Goal: Find specific page/section: Find specific page/section

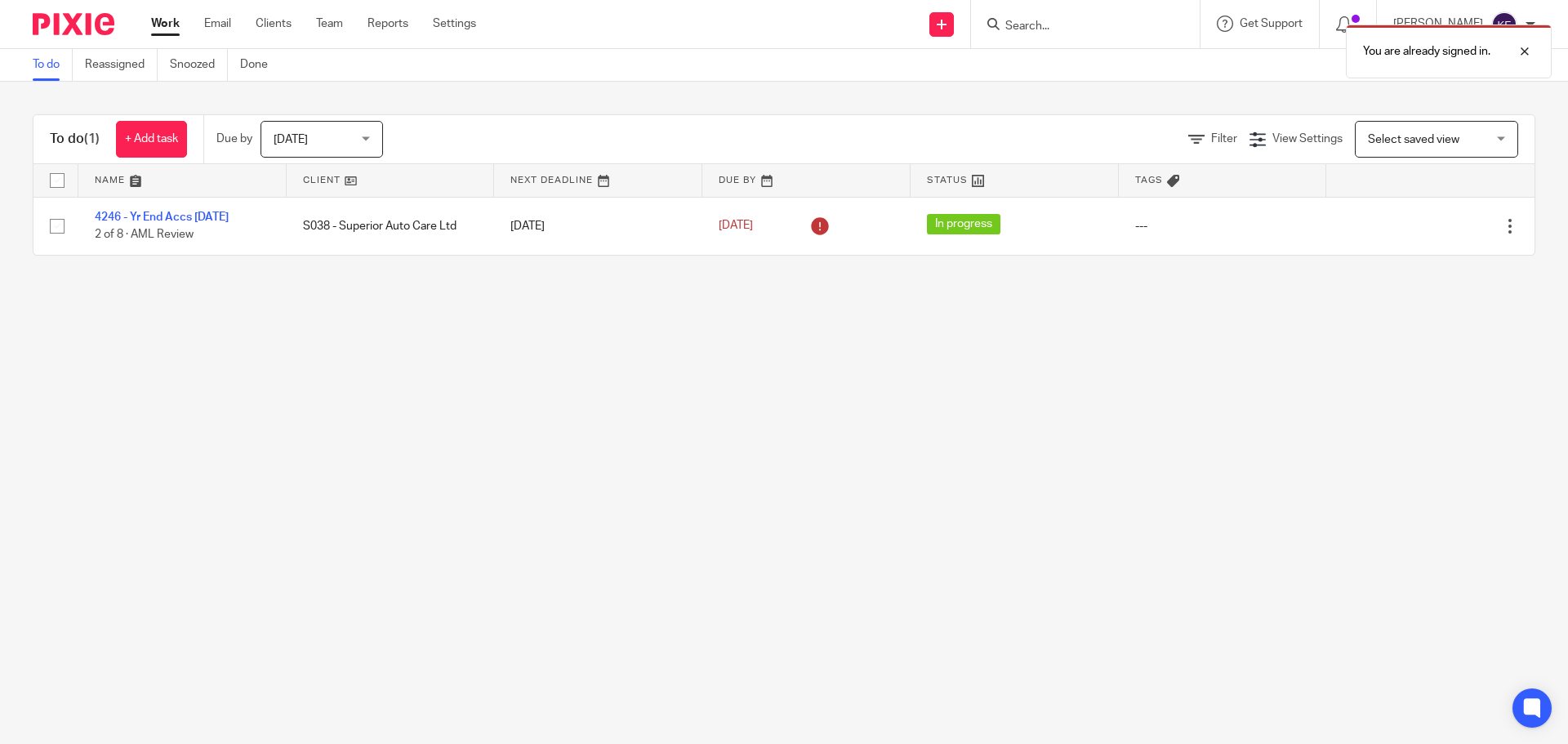
click at [1330, 18] on div "You are already signed in." at bounding box center [1167, 47] width 767 height 62
click at [1525, 51] on div at bounding box center [1513, 51] width 44 height 20
click at [1344, 27] on icon at bounding box center [1344, 24] width 16 height 16
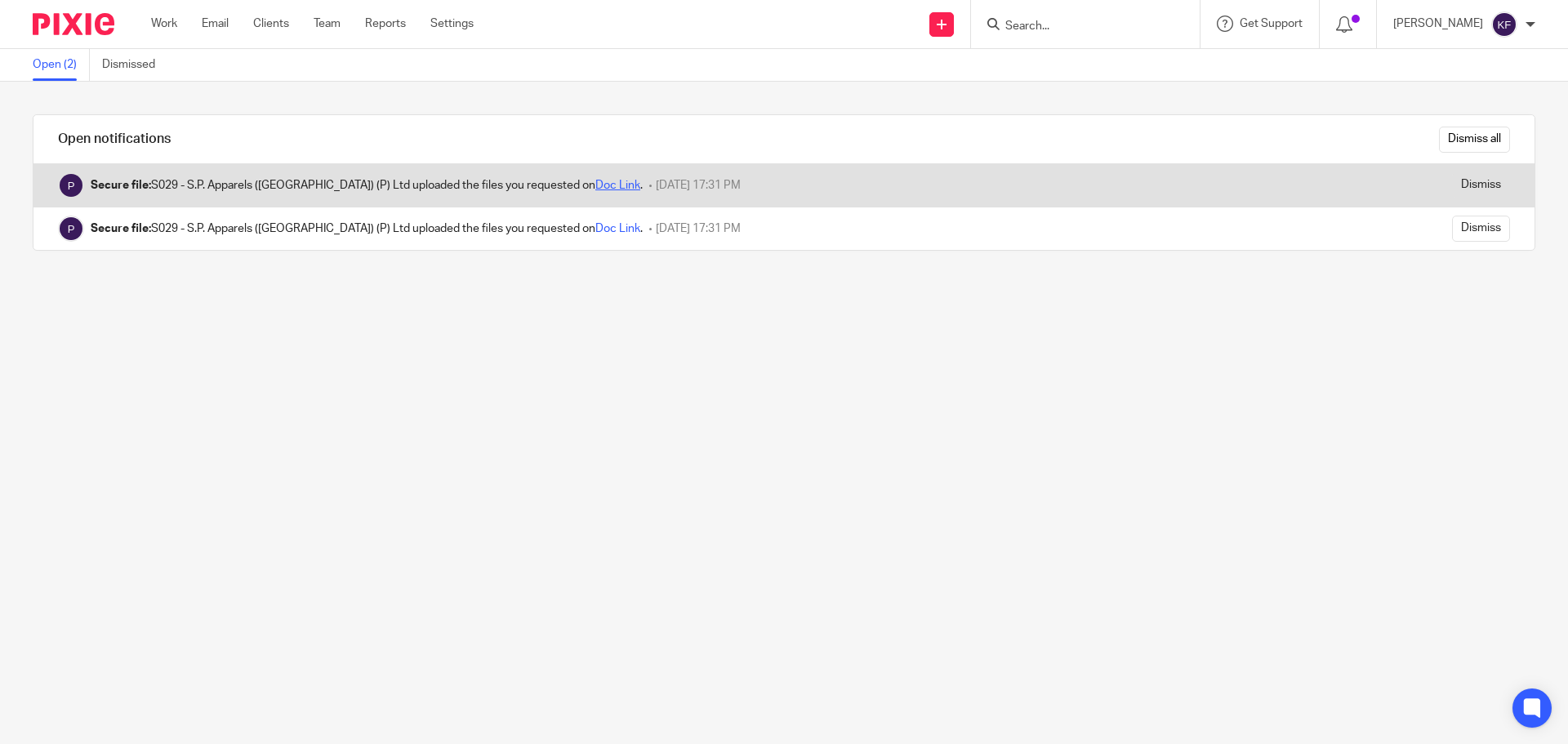
click at [595, 185] on link "Doc Link" at bounding box center [617, 185] width 45 height 11
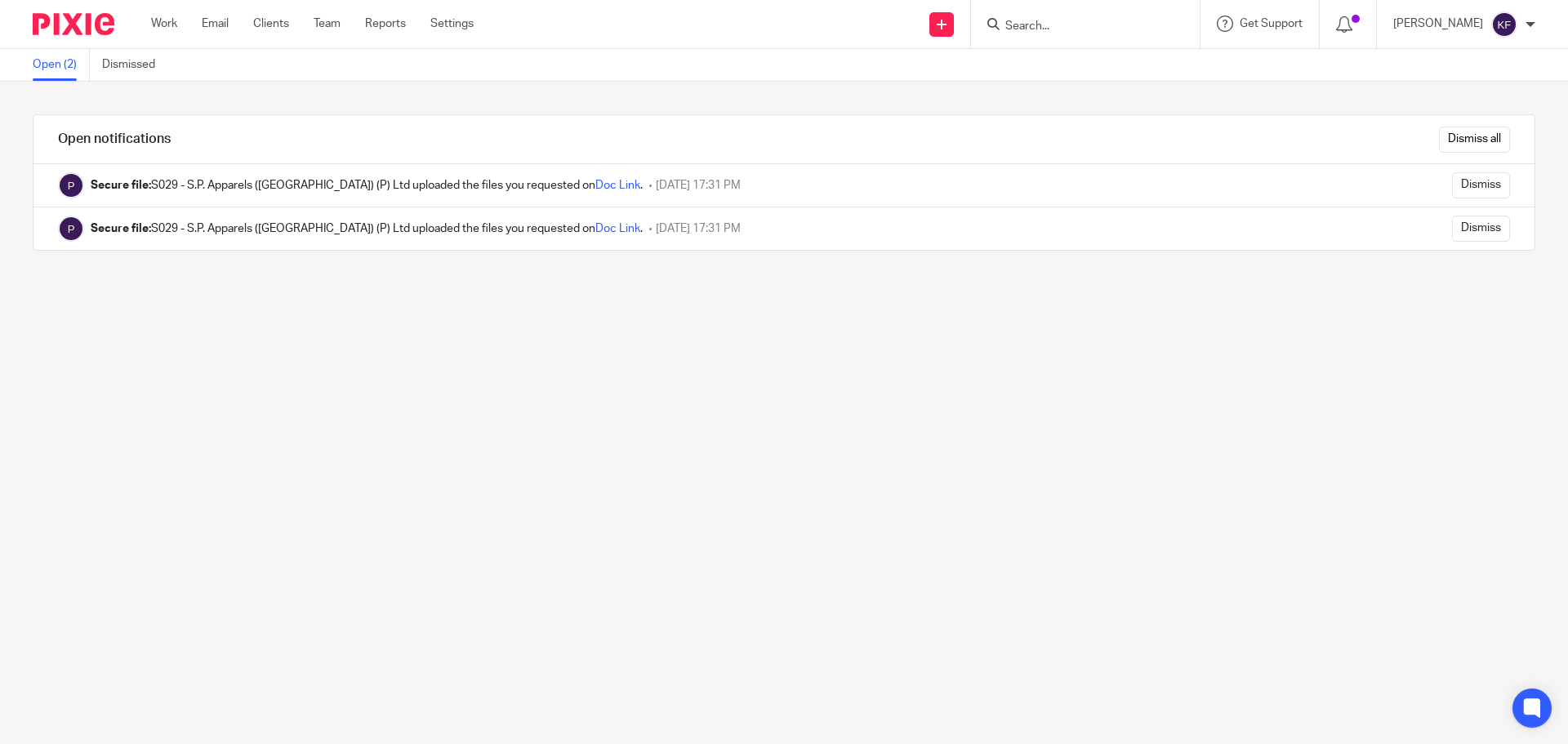
drag, startPoint x: 49, startPoint y: 26, endPoint x: 96, endPoint y: 29, distance: 47.1
click at [49, 26] on img at bounding box center [73, 24] width 82 height 22
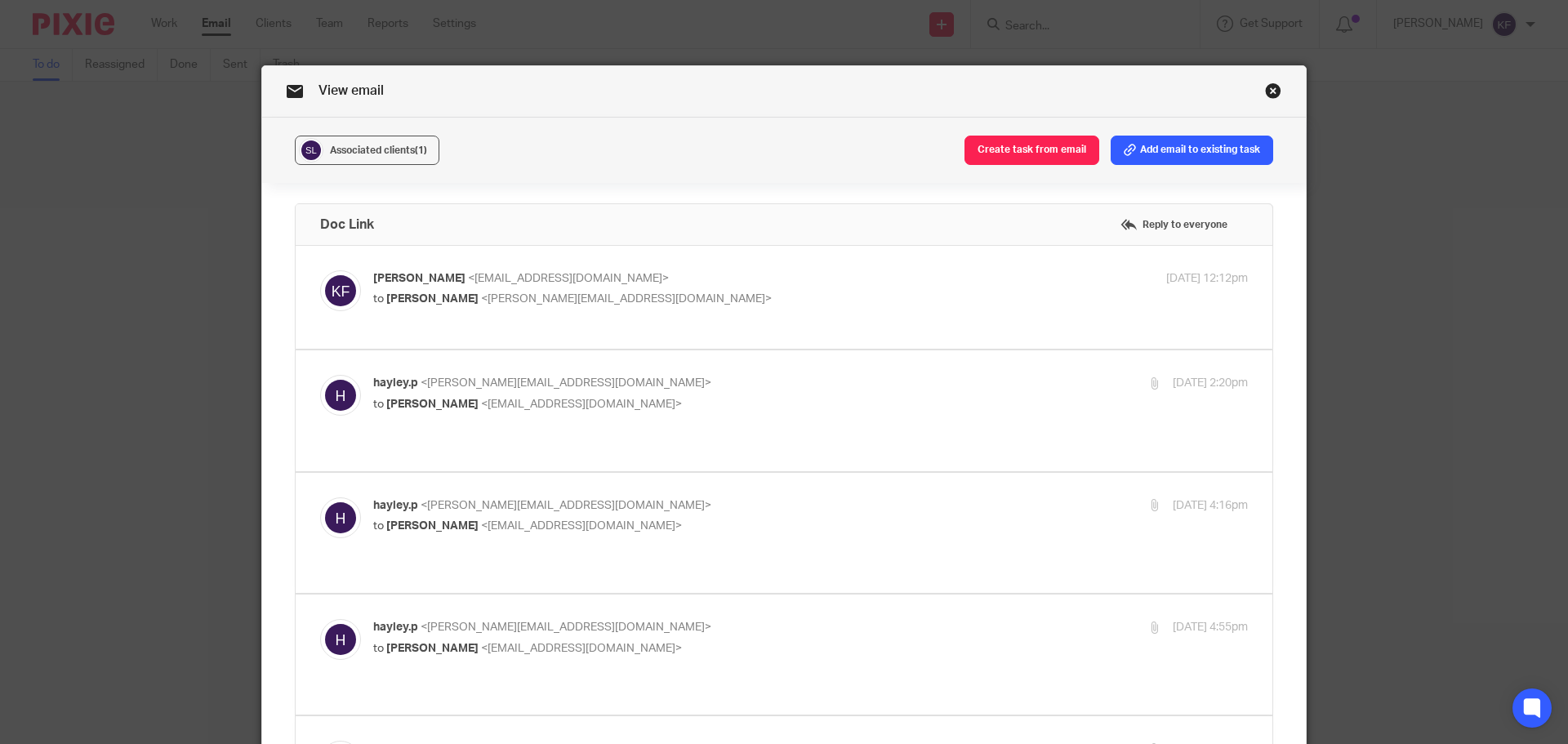
click at [1267, 90] on link "Close this dialog window" at bounding box center [1273, 94] width 16 height 22
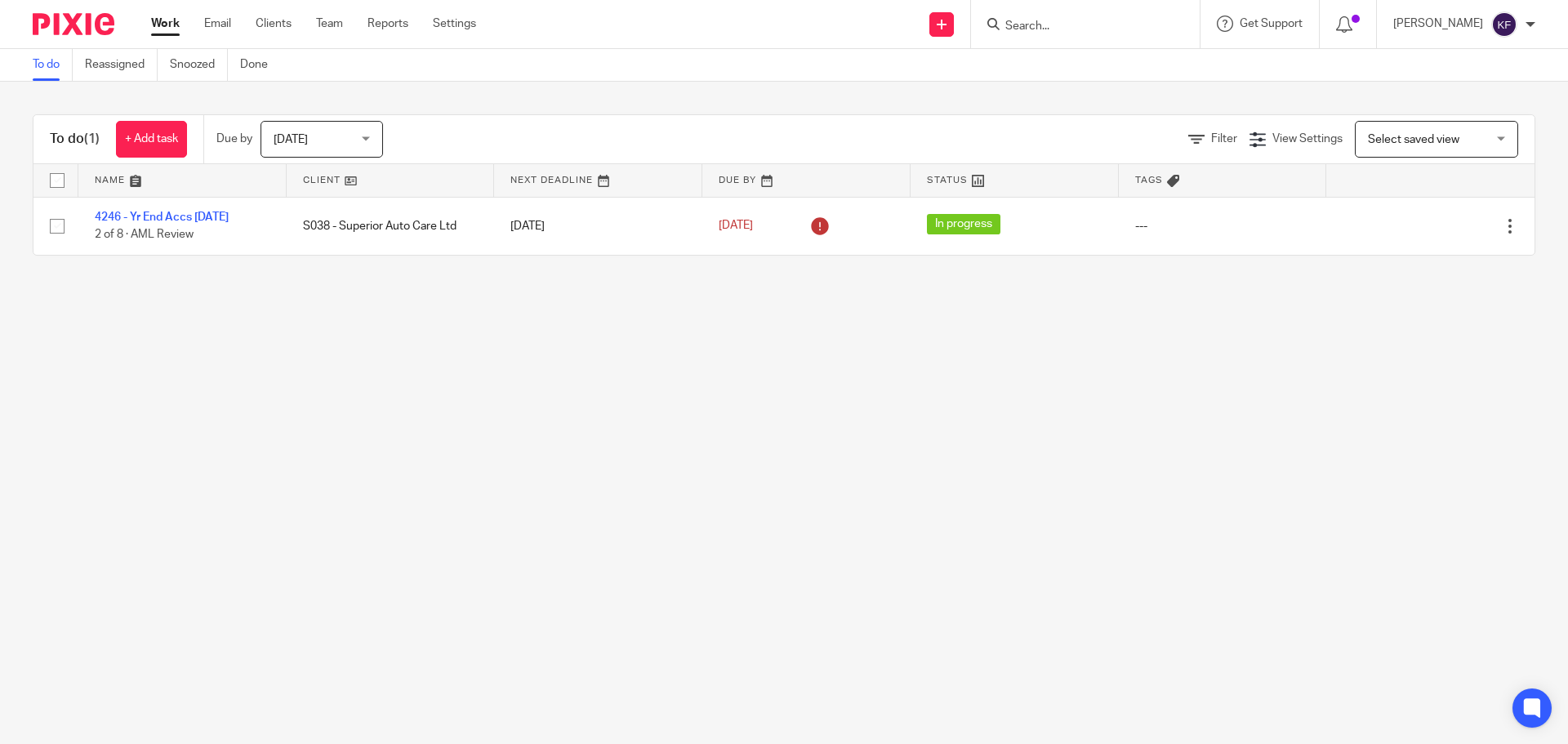
click at [1027, 29] on input "Search" at bounding box center [1077, 26] width 147 height 14
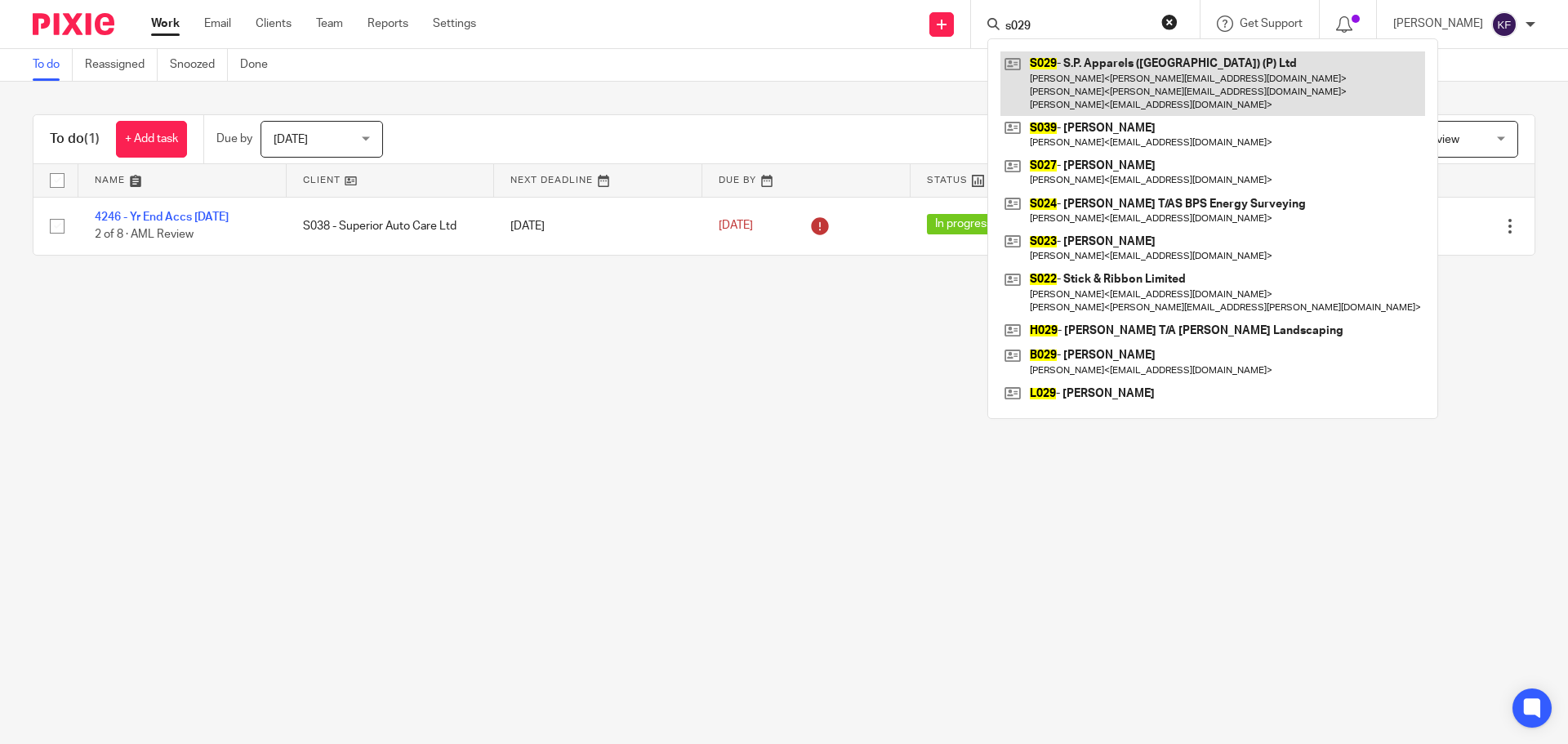
type input "s029"
click at [1128, 89] on link at bounding box center [1212, 84] width 425 height 65
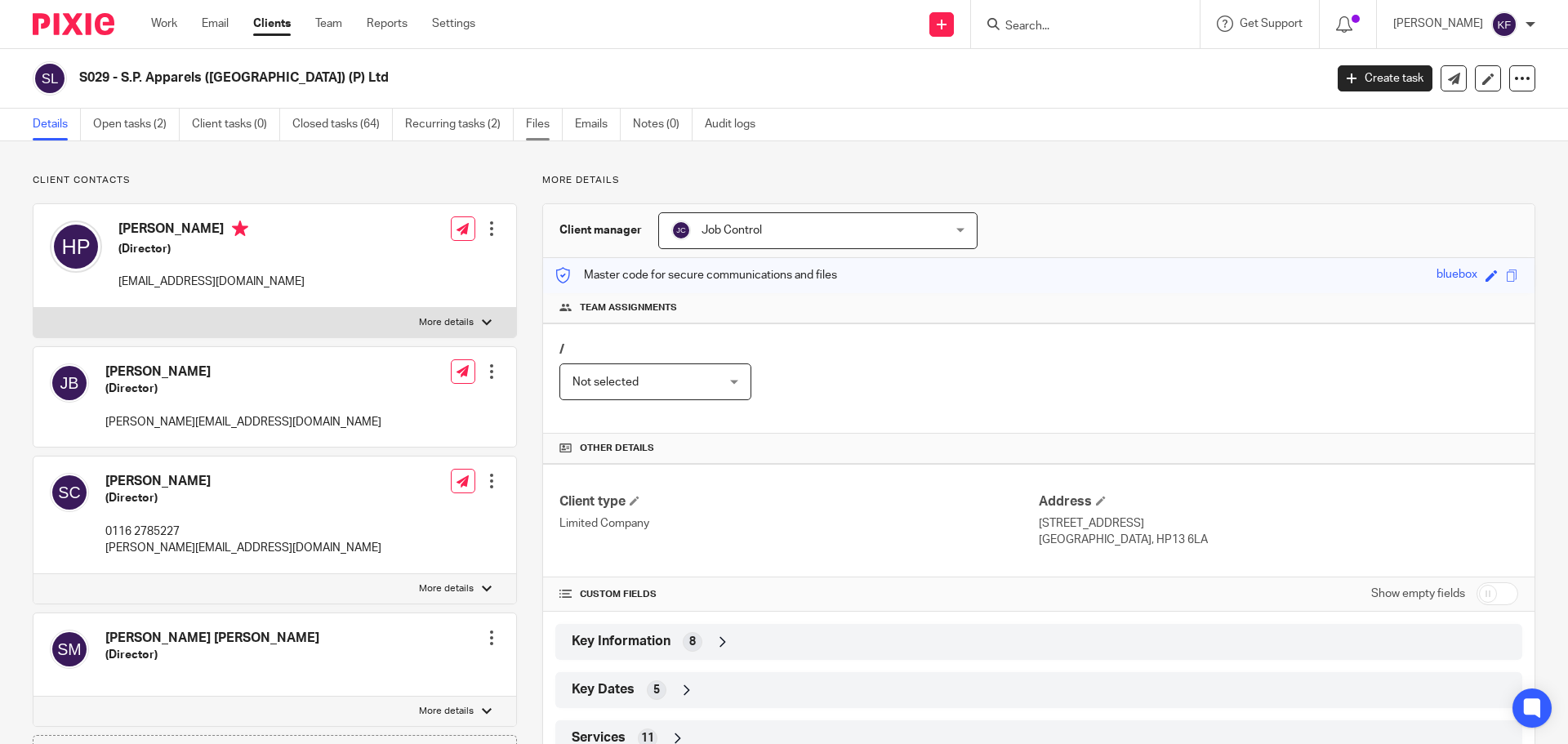
click at [537, 124] on link "Files" at bounding box center [544, 124] width 37 height 32
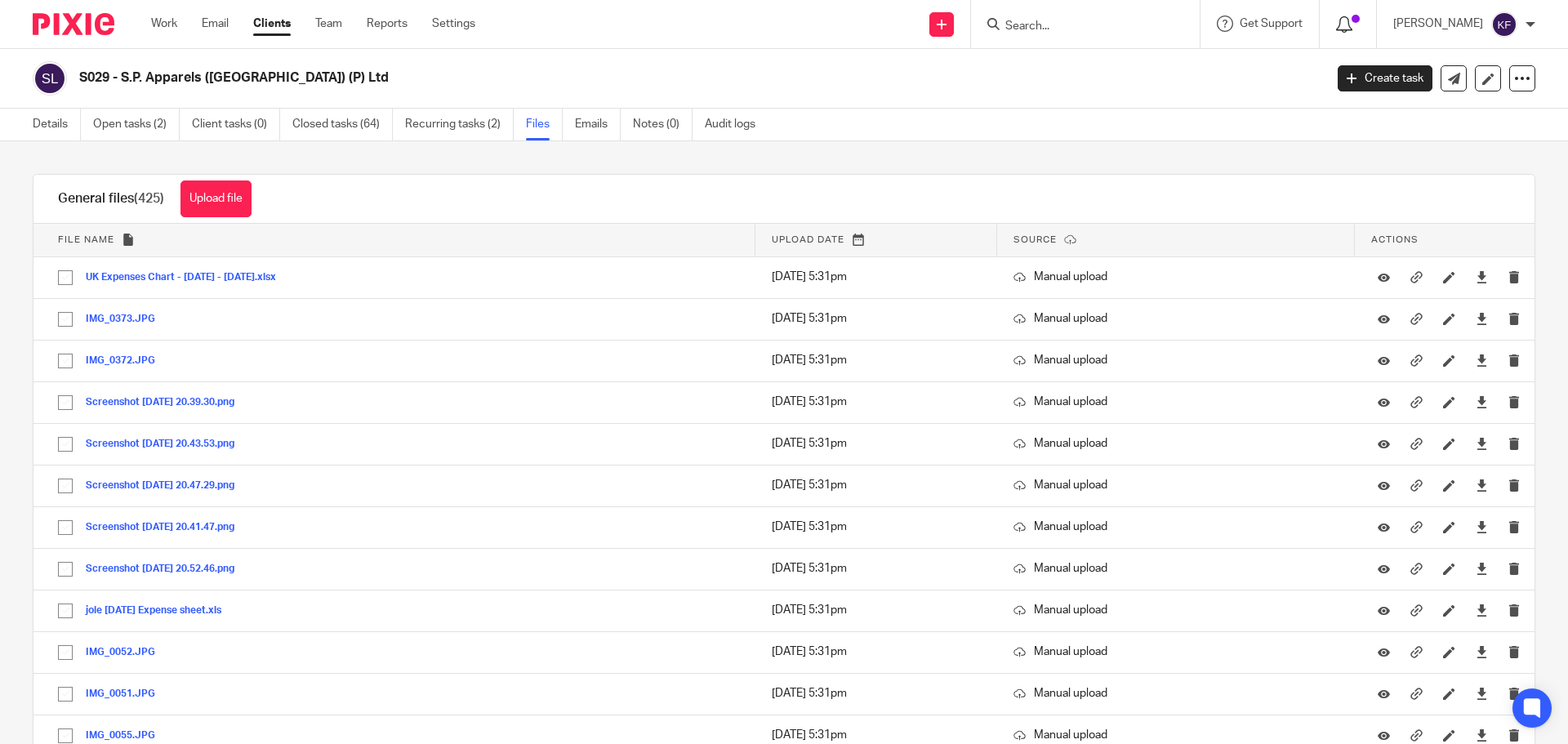
click at [1339, 27] on icon at bounding box center [1344, 24] width 16 height 16
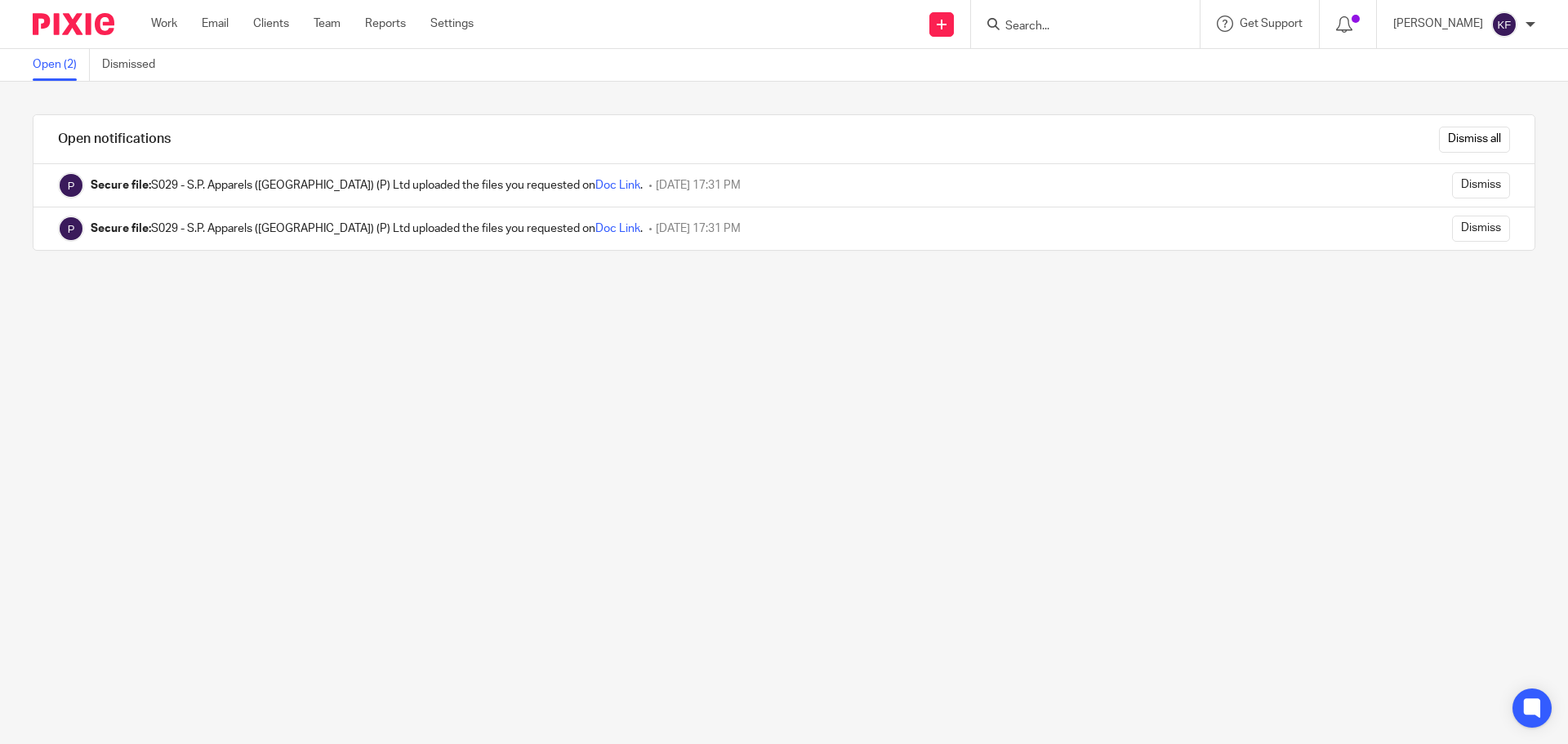
click at [1035, 12] on div at bounding box center [1085, 24] width 229 height 49
click at [1037, 24] on input "Search" at bounding box center [1077, 26] width 147 height 14
type input "a"
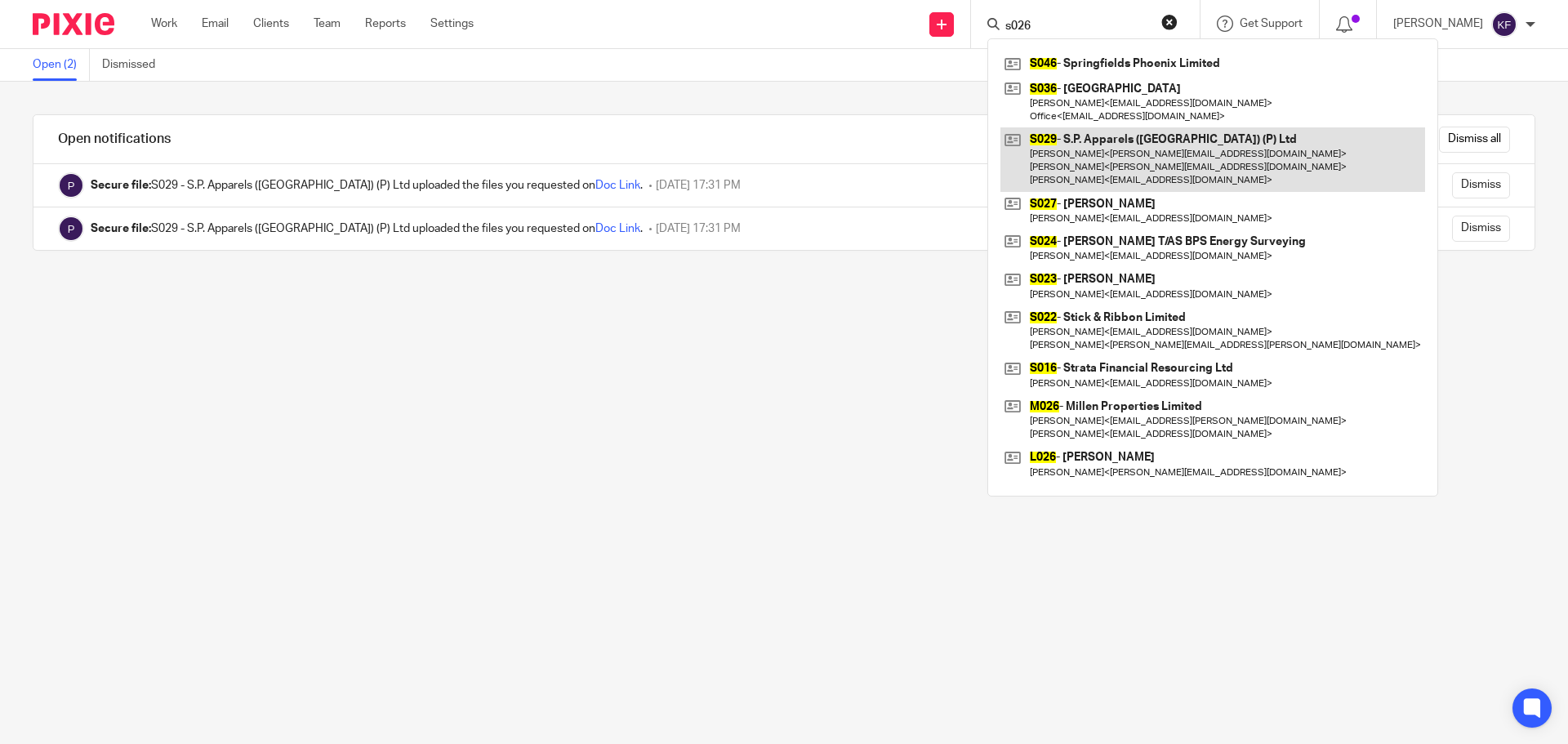
type input "s026"
click at [1125, 159] on link at bounding box center [1212, 159] width 425 height 65
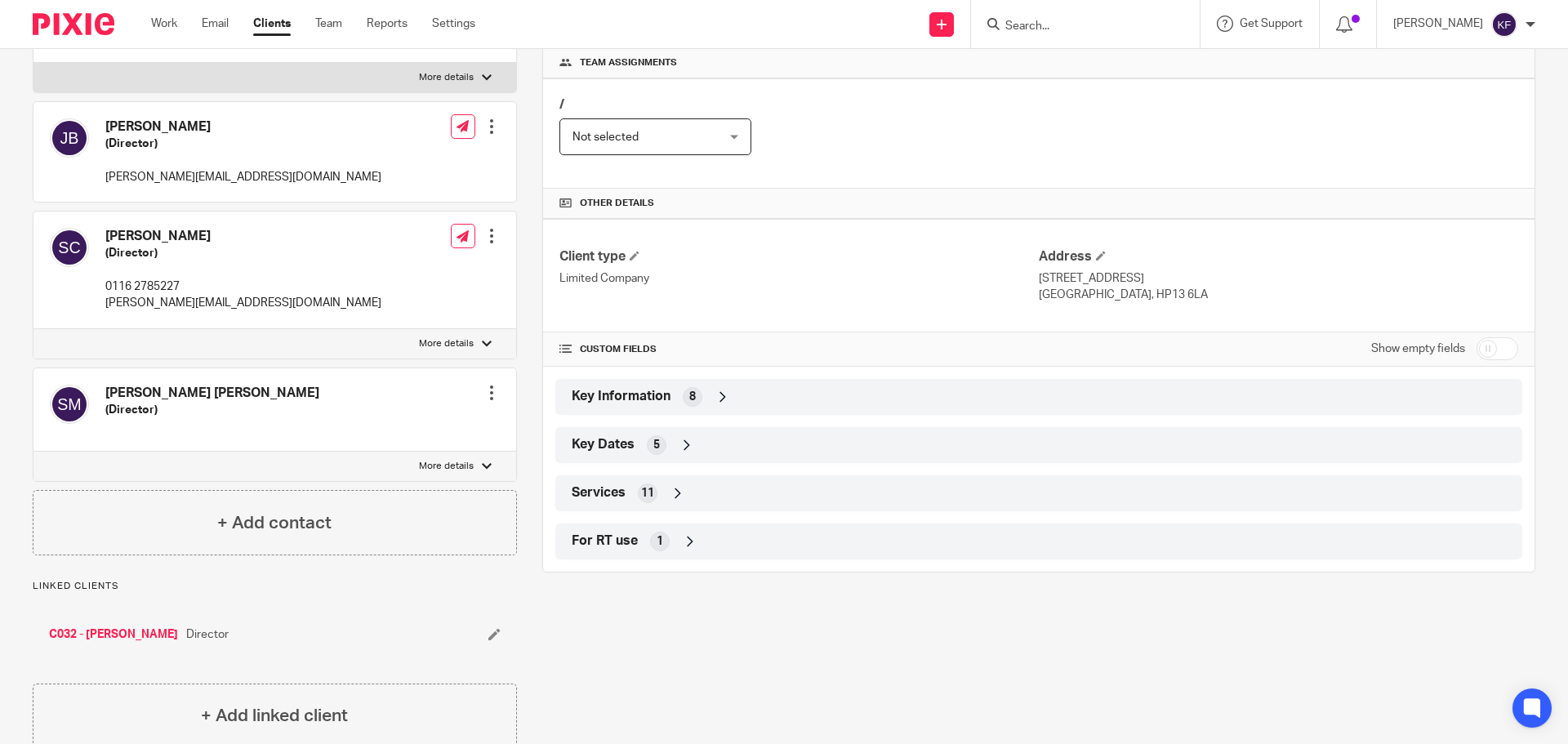
scroll to position [282, 0]
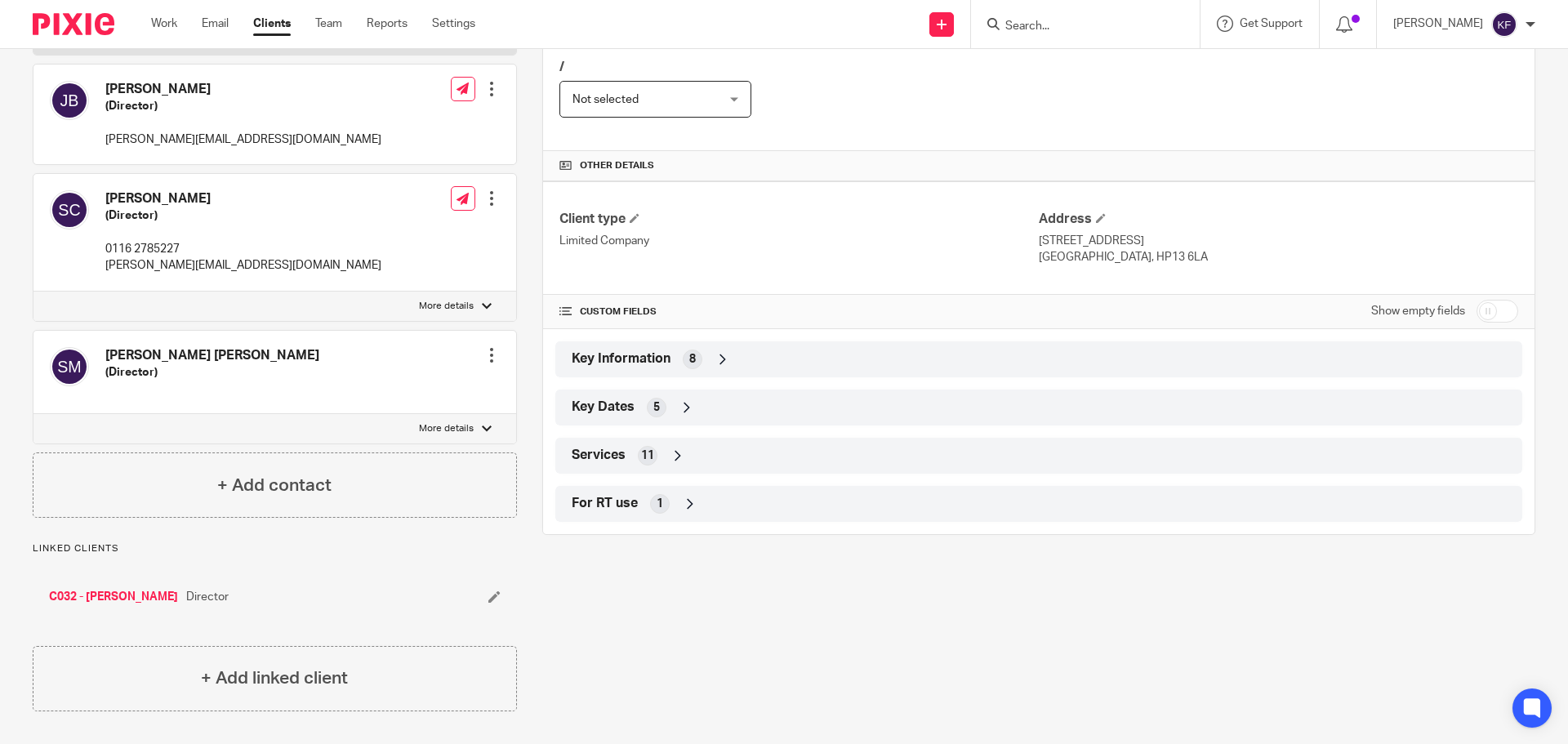
click at [742, 361] on div "Key Information 8" at bounding box center [1039, 359] width 942 height 28
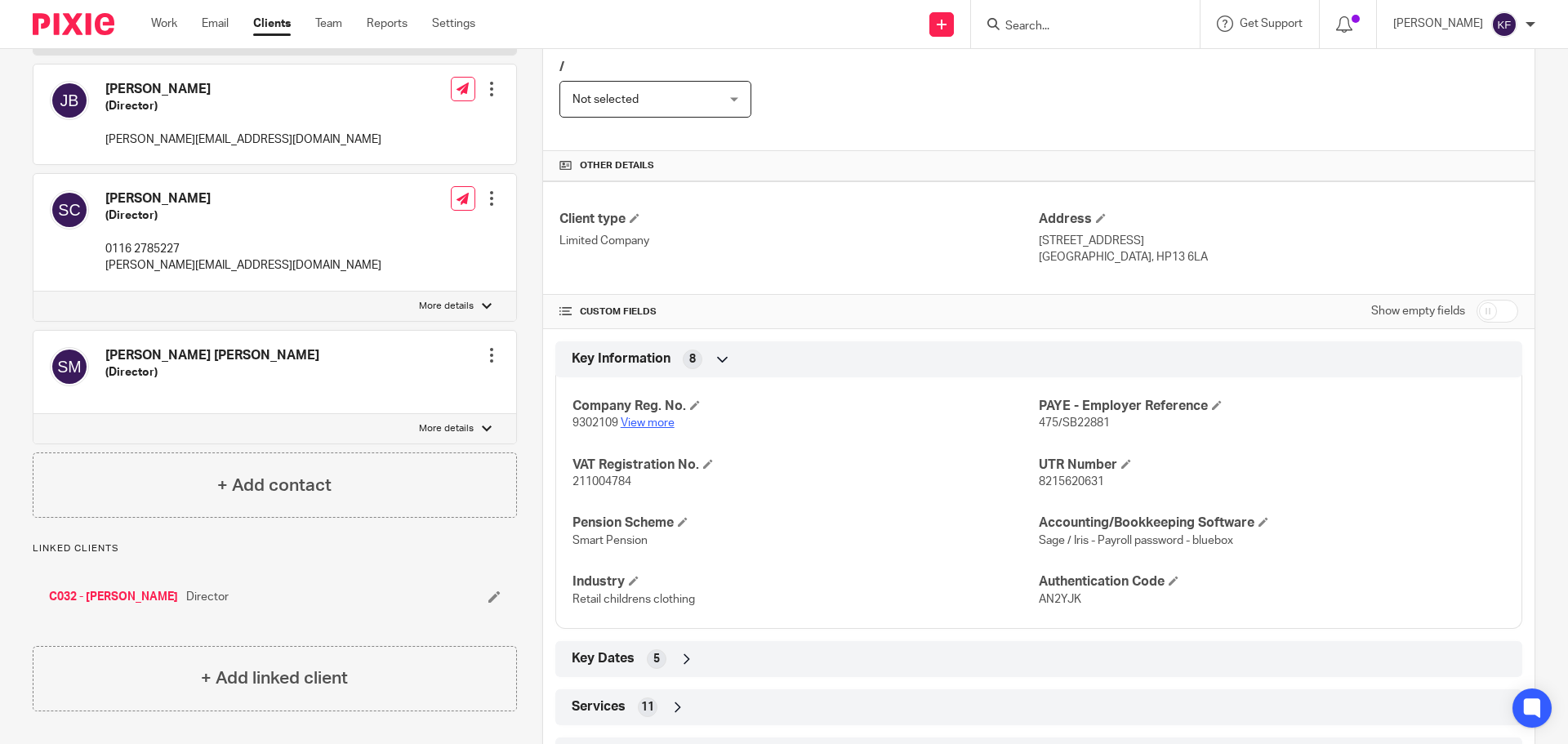
click at [653, 422] on link "View more" at bounding box center [647, 422] width 54 height 11
